Goal: Task Accomplishment & Management: Use online tool/utility

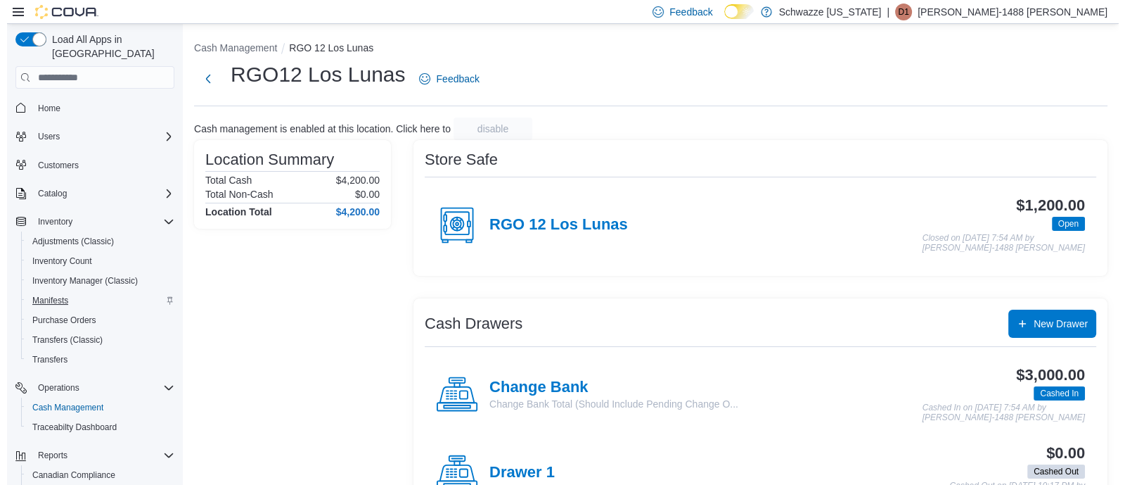
scroll to position [83, 0]
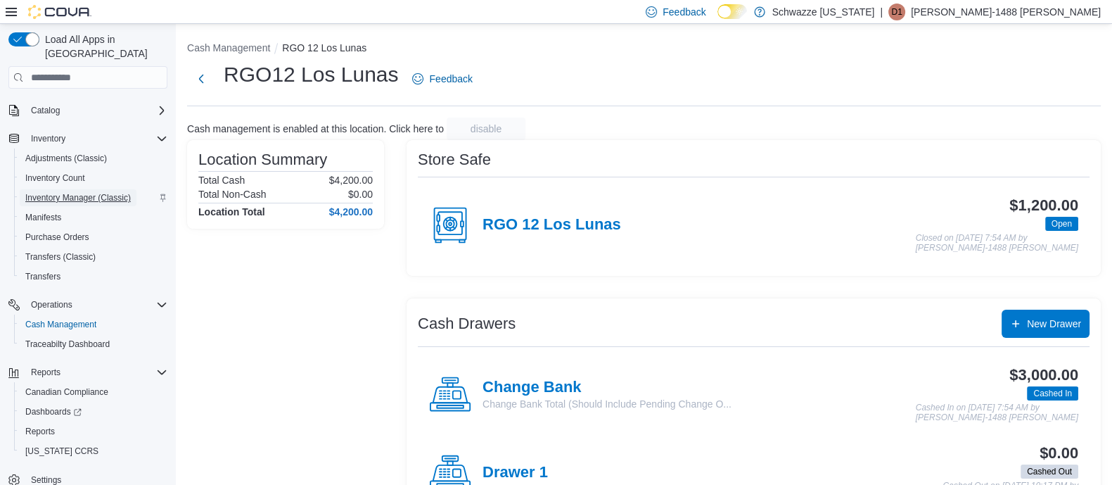
click at [65, 192] on span "Inventory Manager (Classic)" at bounding box center [77, 197] width 105 height 11
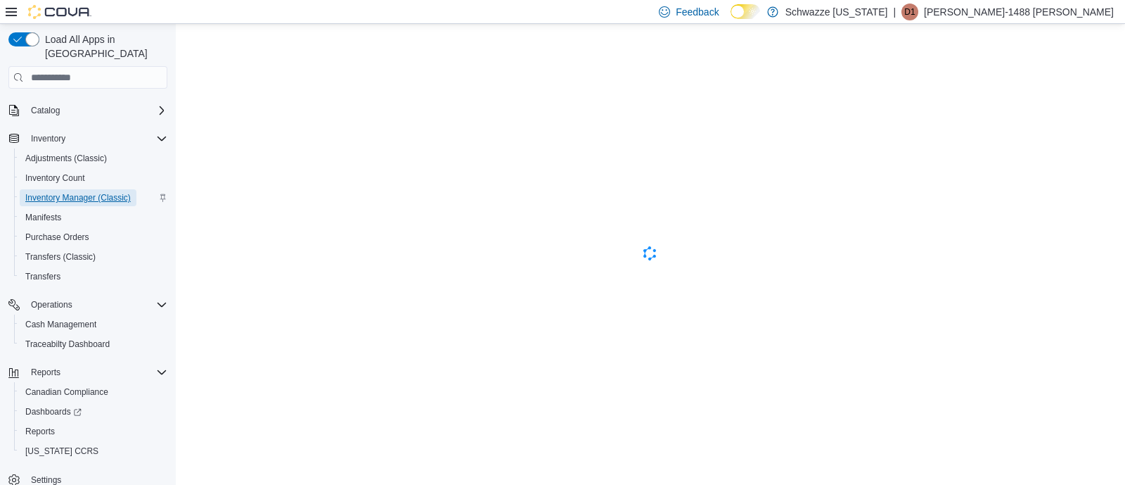
click at [77, 192] on span "Inventory Manager (Classic)" at bounding box center [77, 197] width 105 height 11
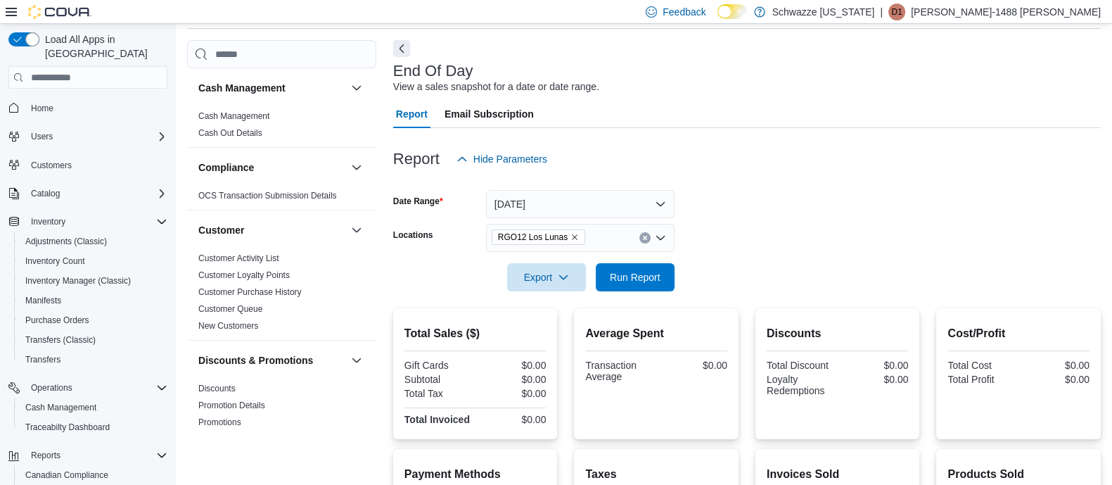
scroll to position [83, 0]
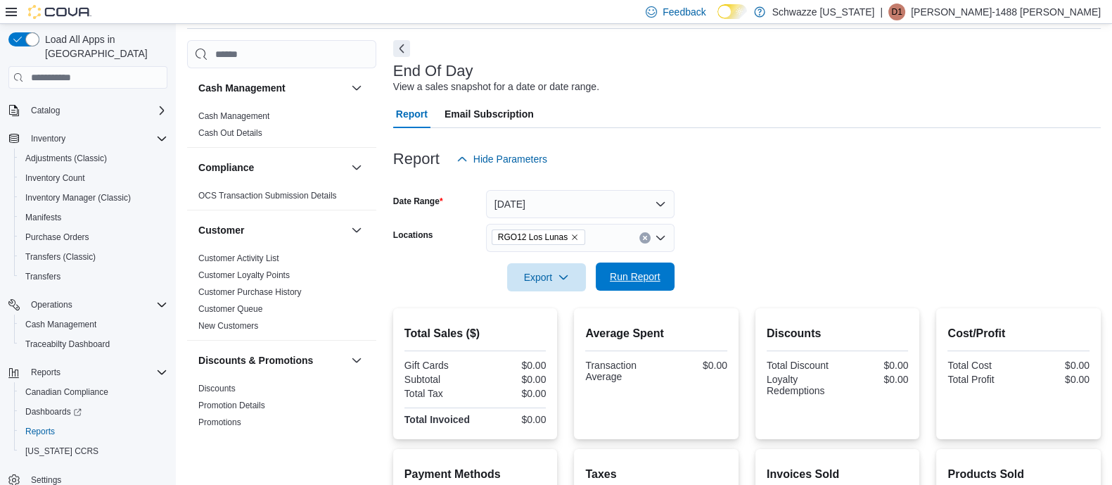
click at [633, 273] on span "Run Report" at bounding box center [635, 276] width 51 height 14
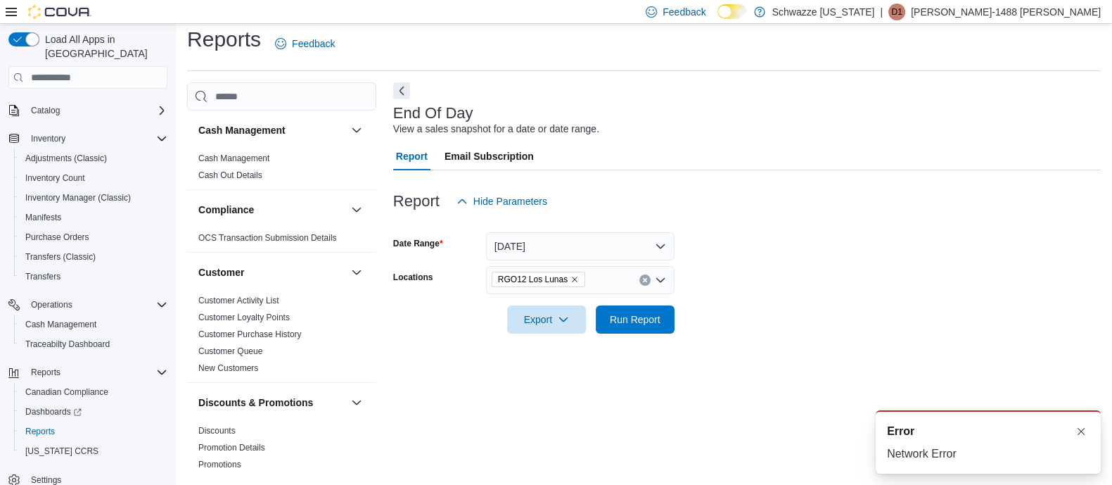
scroll to position [0, 0]
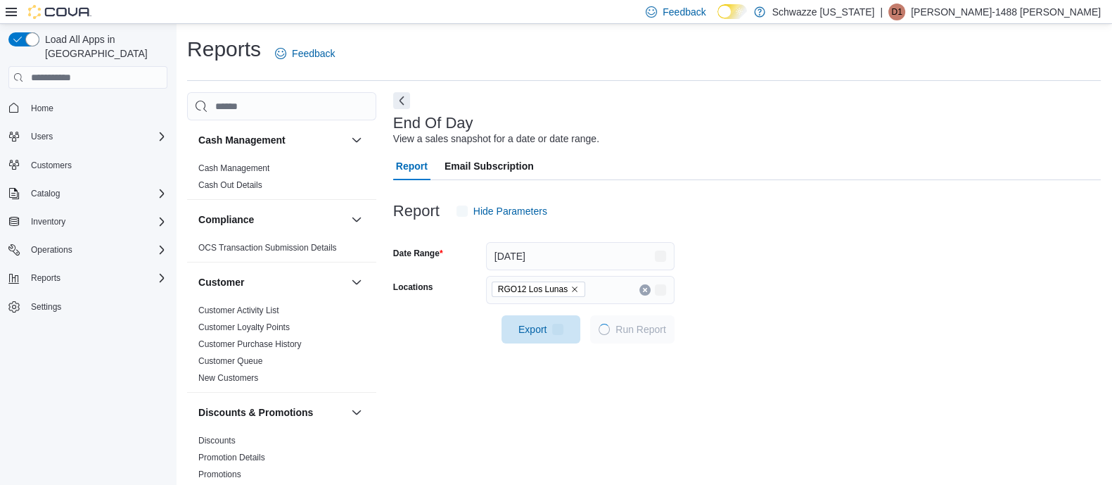
scroll to position [10, 0]
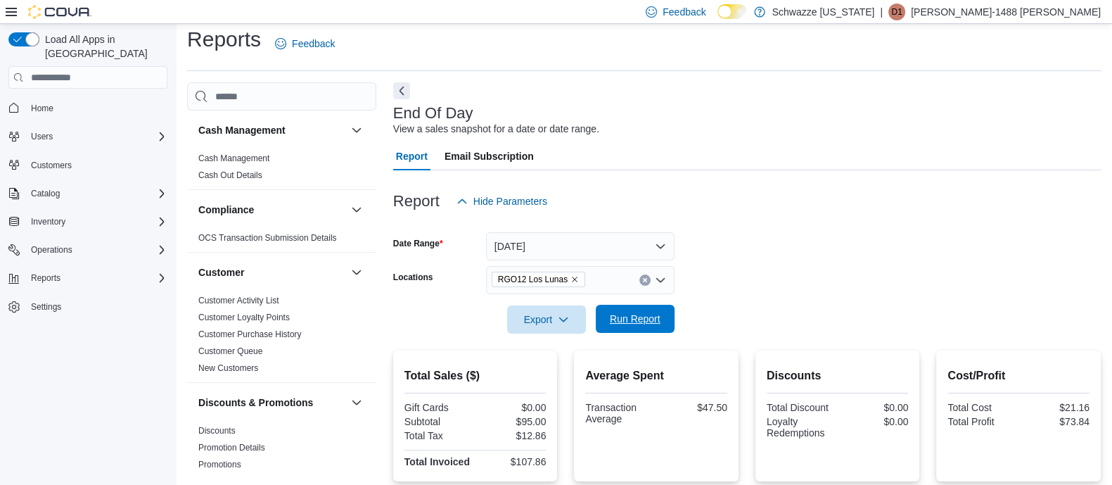
click at [646, 317] on span "Run Report" at bounding box center [635, 319] width 51 height 14
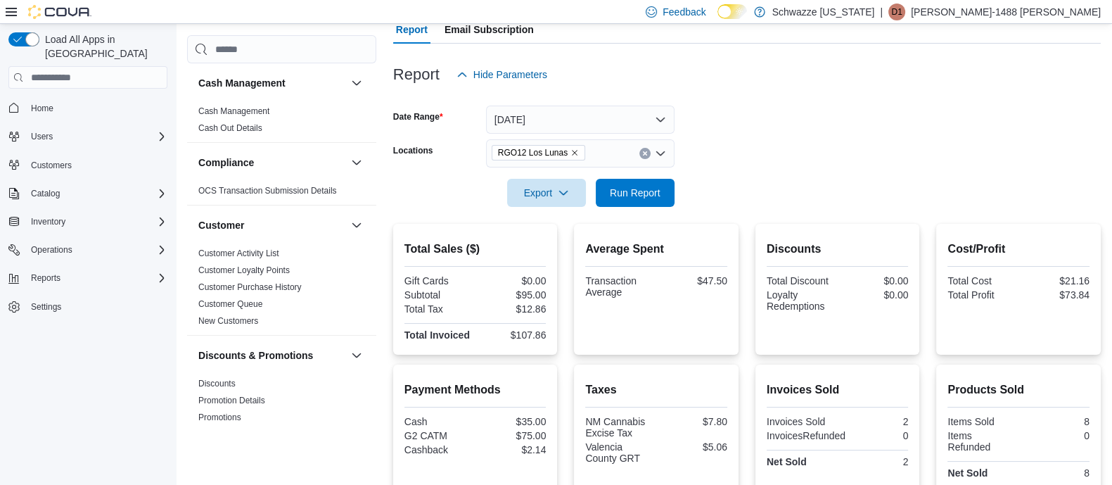
scroll to position [49, 0]
